Goal: Communication & Community: Answer question/provide support

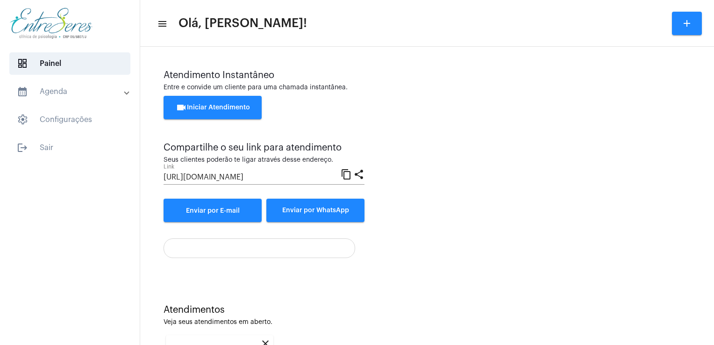
scroll to position [124, 0]
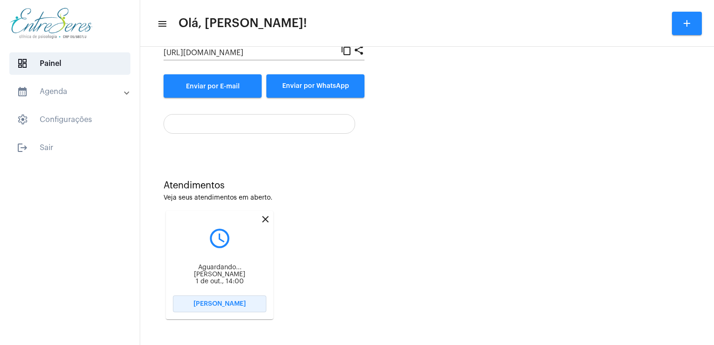
click at [249, 305] on button "[PERSON_NAME]" at bounding box center [219, 303] width 93 height 17
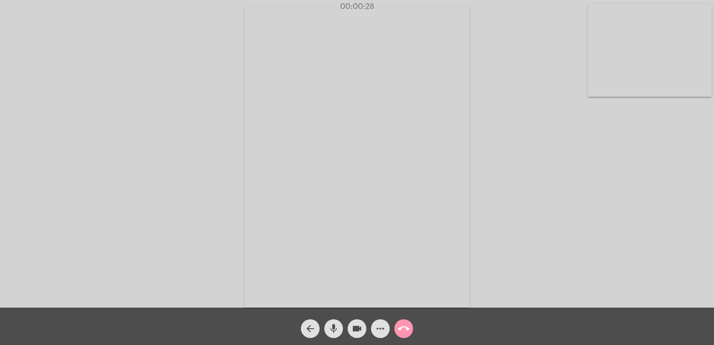
click at [472, 305] on div "Acessando Câmera e Microfone..." at bounding box center [357, 155] width 712 height 307
click at [408, 319] on span "call_end" at bounding box center [403, 328] width 11 height 19
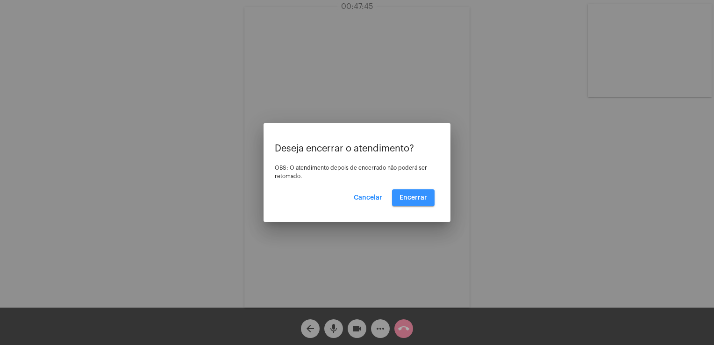
click at [413, 195] on span "Encerrar" at bounding box center [413, 197] width 28 height 7
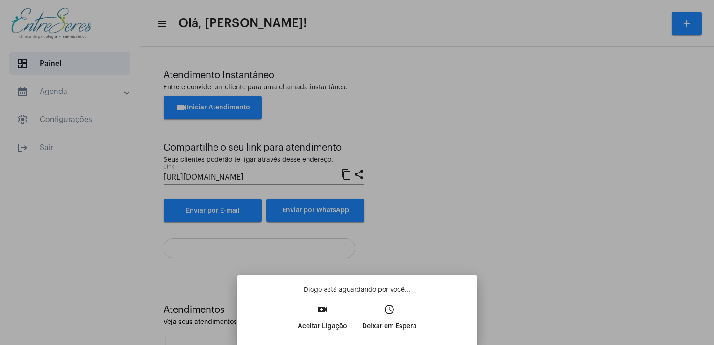
click at [326, 319] on p "Aceitar Ligação" at bounding box center [323, 326] width 50 height 17
